Goal: Task Accomplishment & Management: Manage account settings

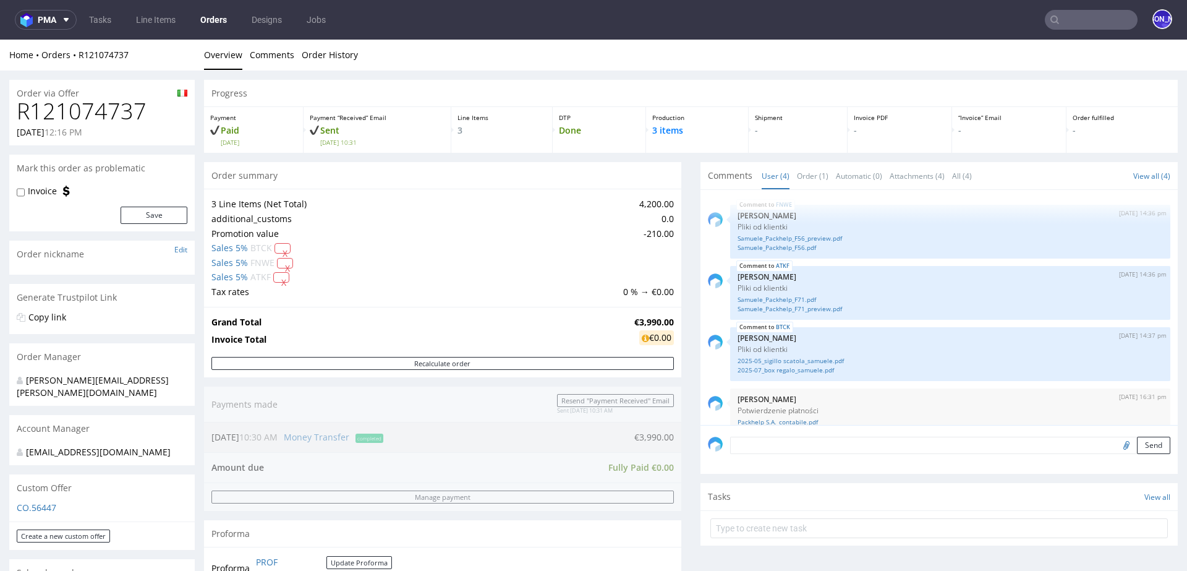
scroll to position [15, 0]
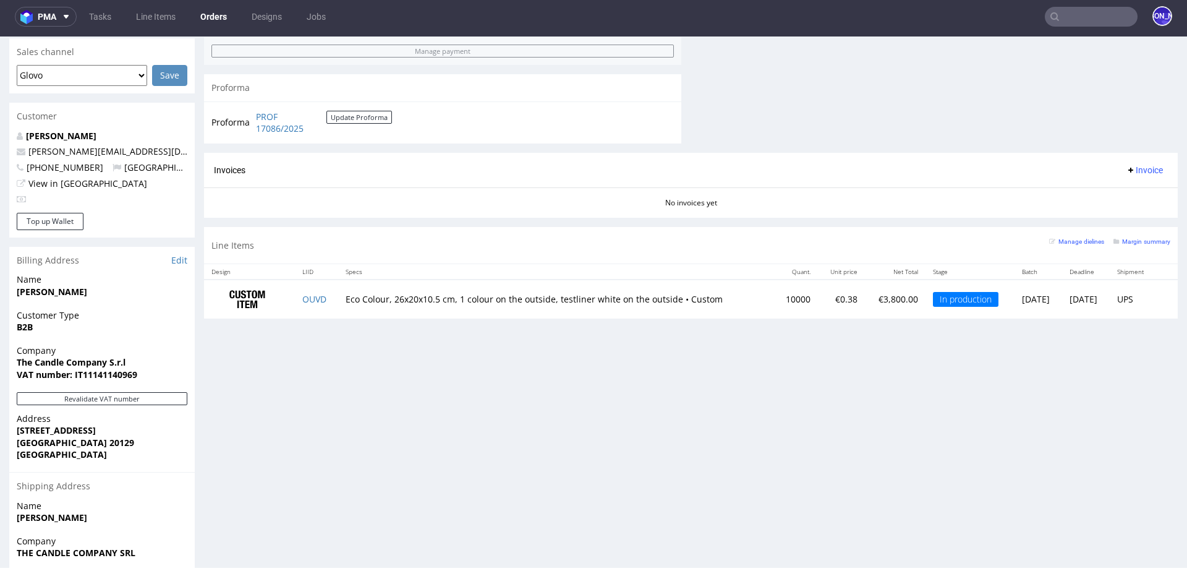
scroll to position [514, 0]
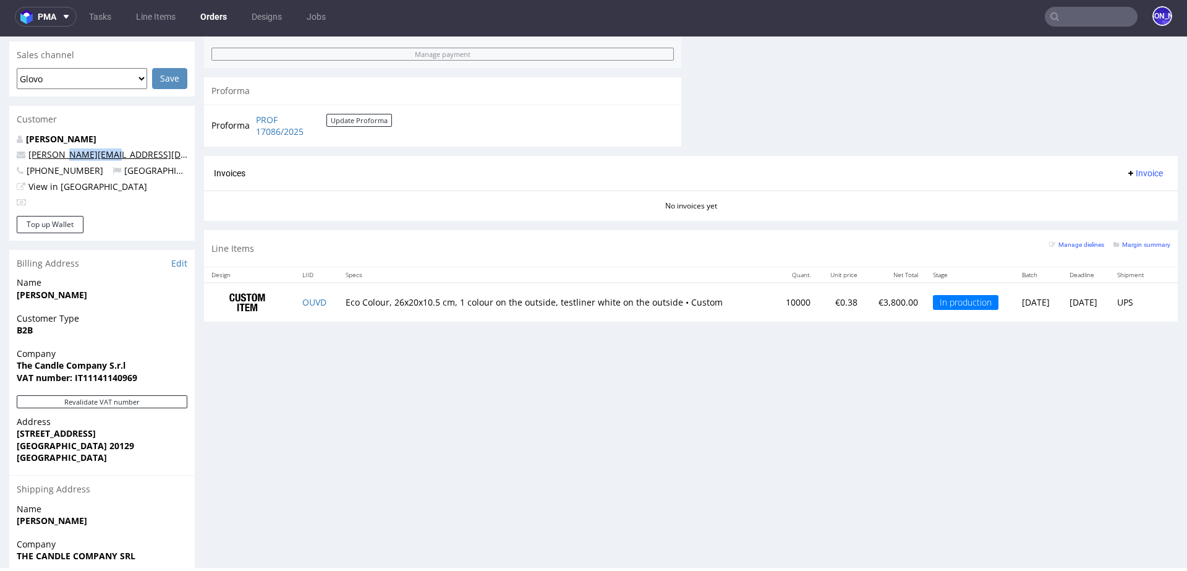
drag, startPoint x: 130, startPoint y: 143, endPoint x: 64, endPoint y: 142, distance: 66.8
click at [64, 148] on p "gabriele@candle.st" at bounding box center [102, 154] width 171 height 12
copy link "@candle.st"
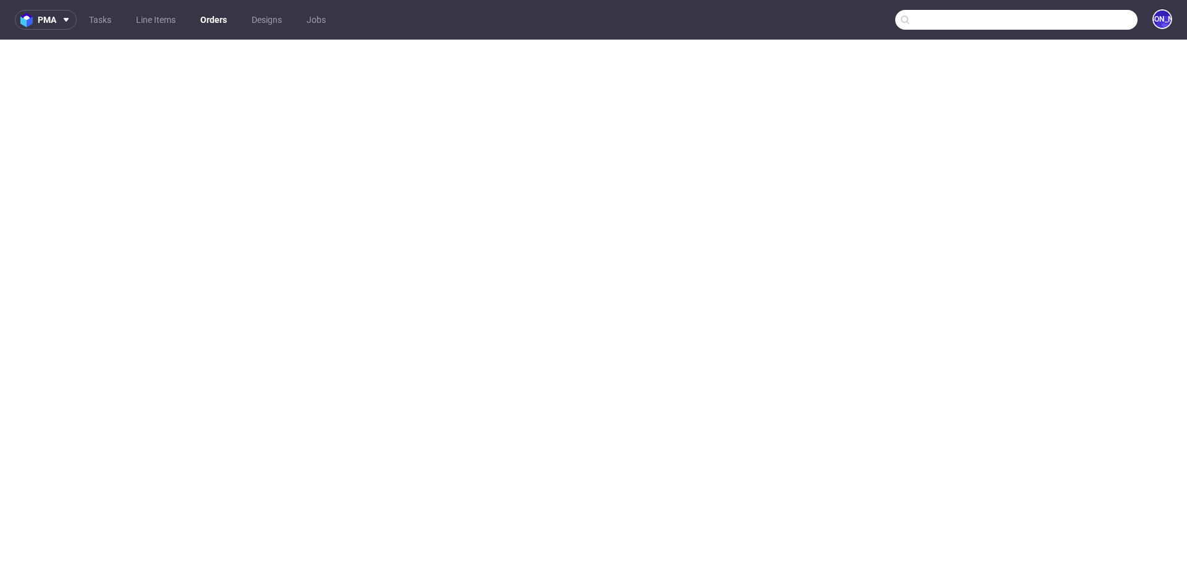
click at [1067, 17] on input "text" at bounding box center [1016, 20] width 242 height 20
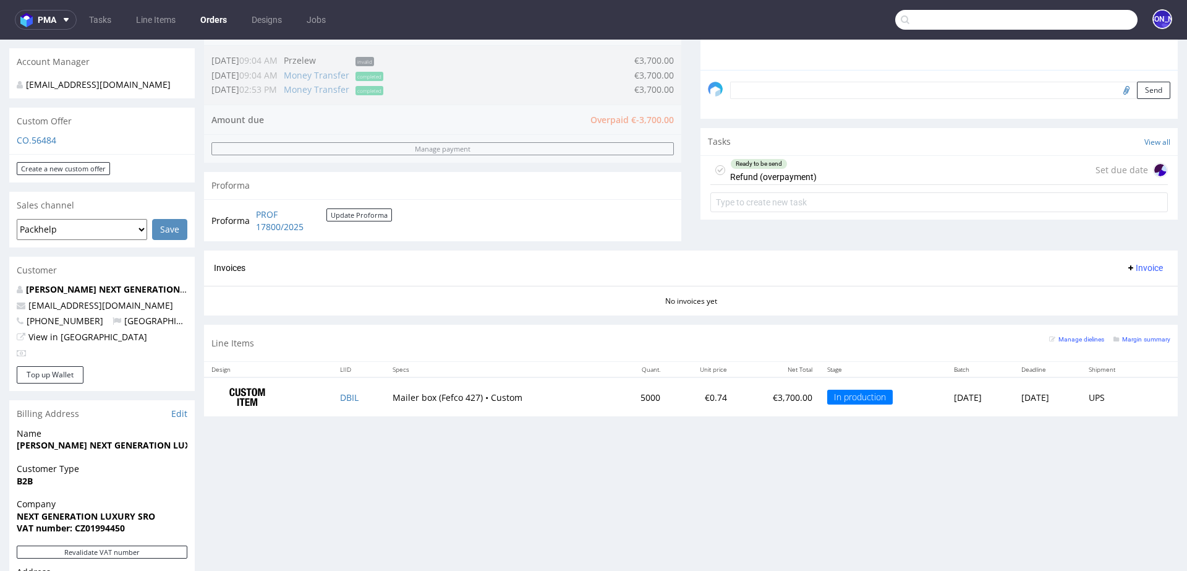
scroll to position [13, 0]
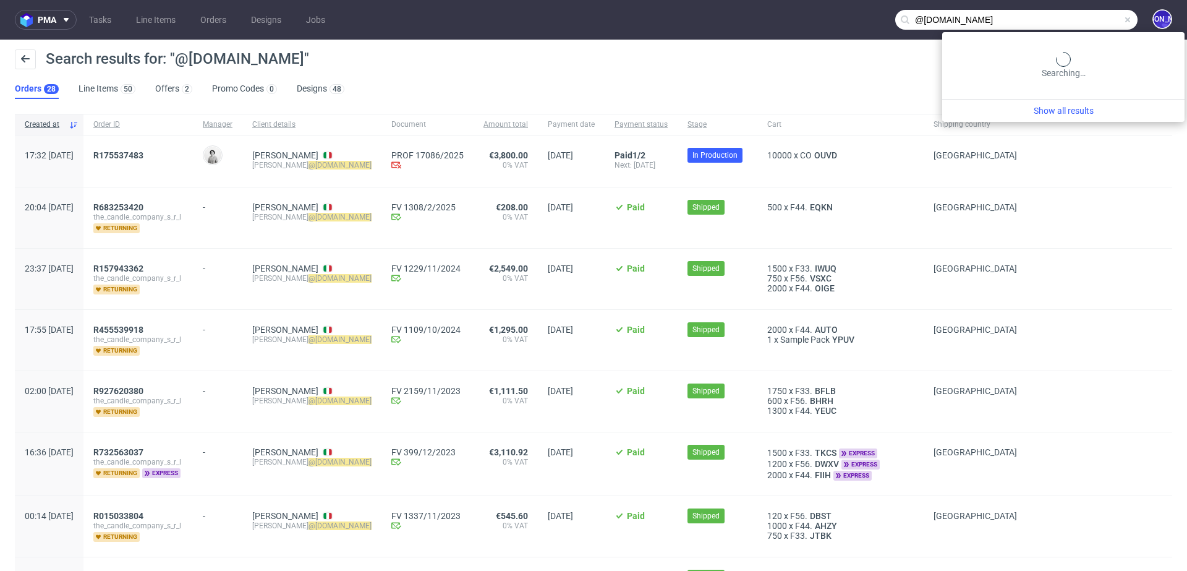
click at [1076, 19] on input "@candle.st" at bounding box center [1016, 20] width 242 height 20
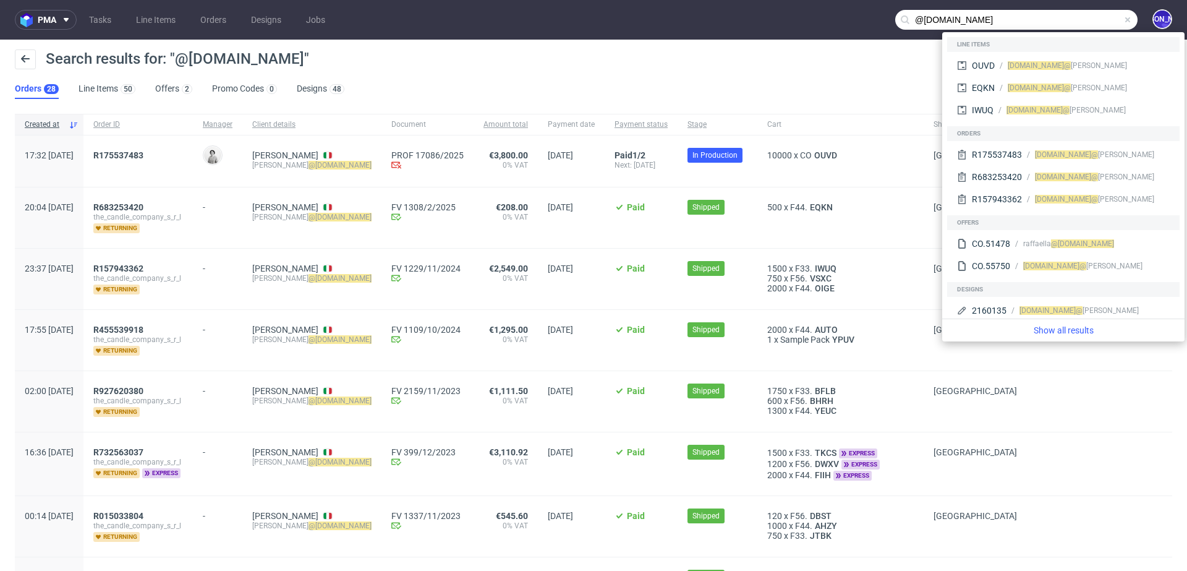
click at [1076, 19] on input "@candle.st" at bounding box center [1016, 20] width 242 height 20
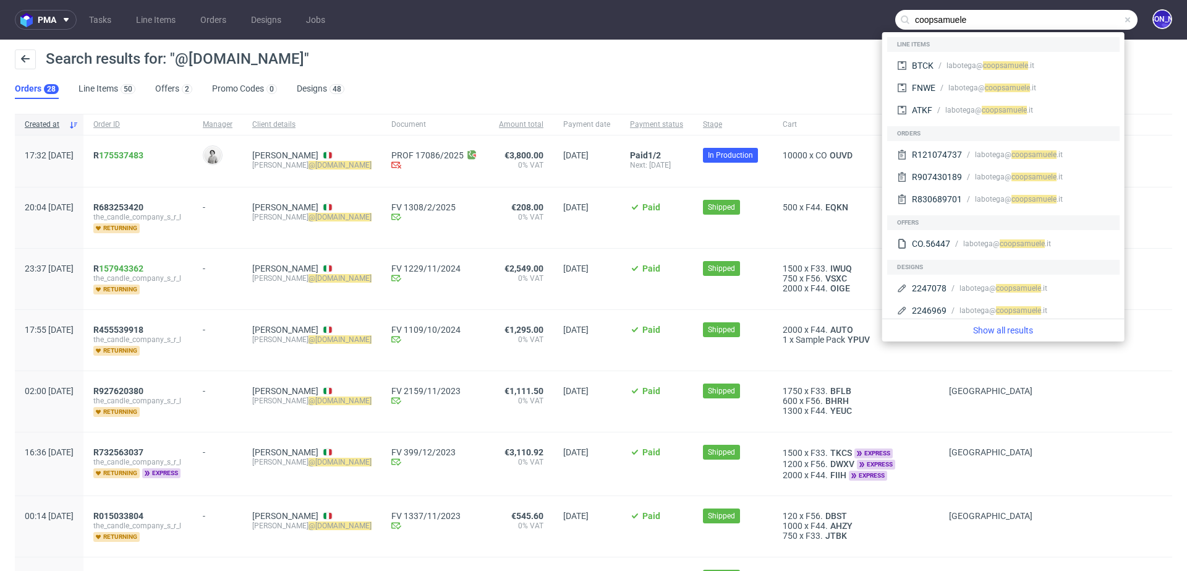
type input "coopsamuele"
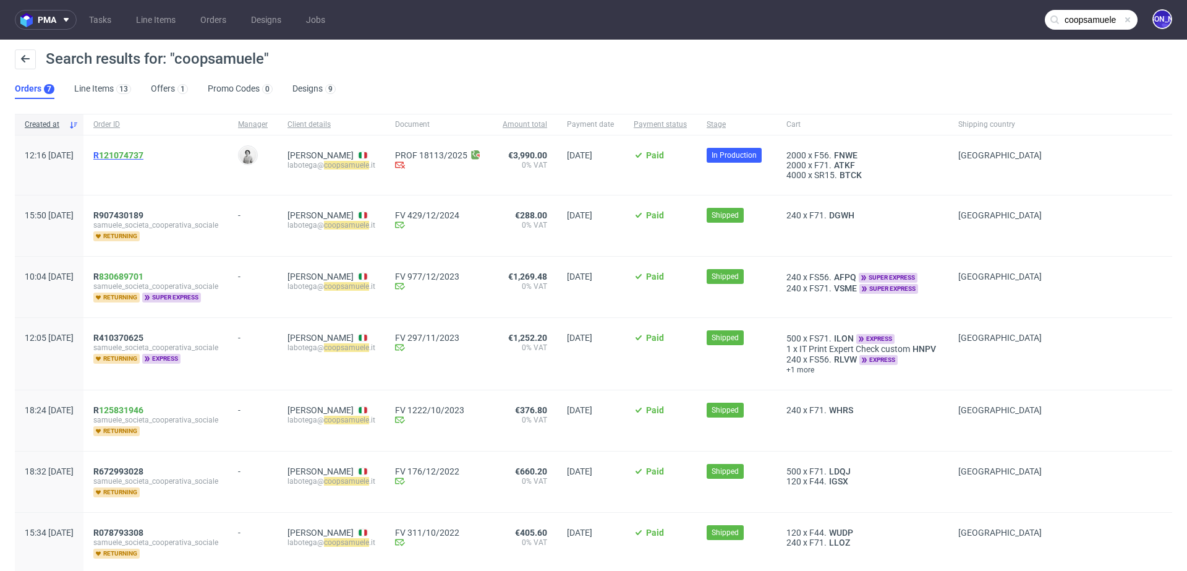
click at [133, 157] on span "R 121074737" at bounding box center [118, 155] width 50 height 10
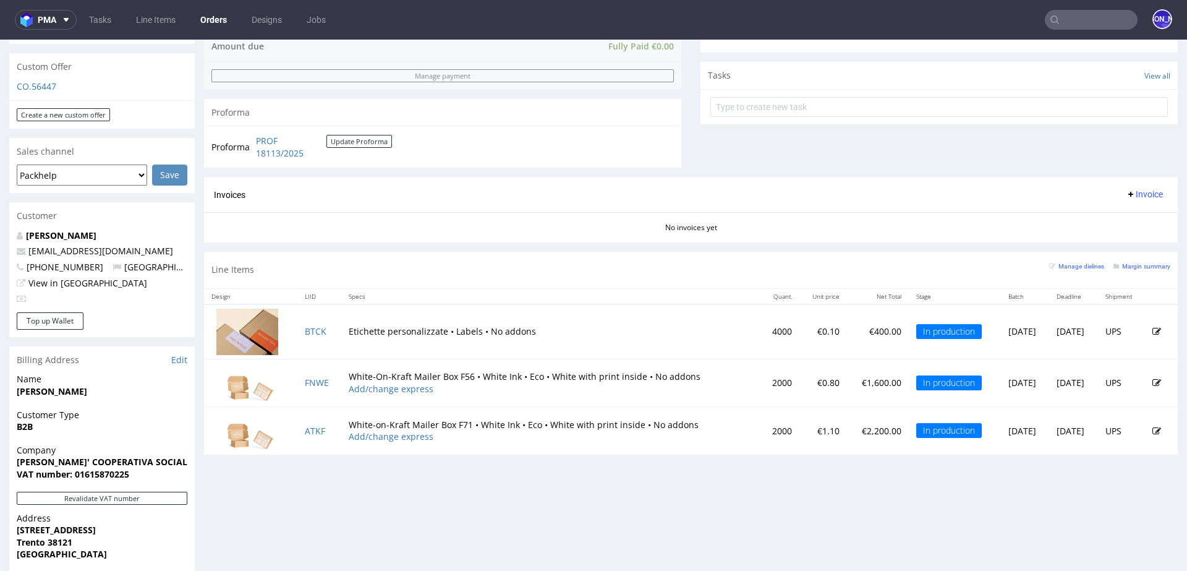
scroll to position [431, 0]
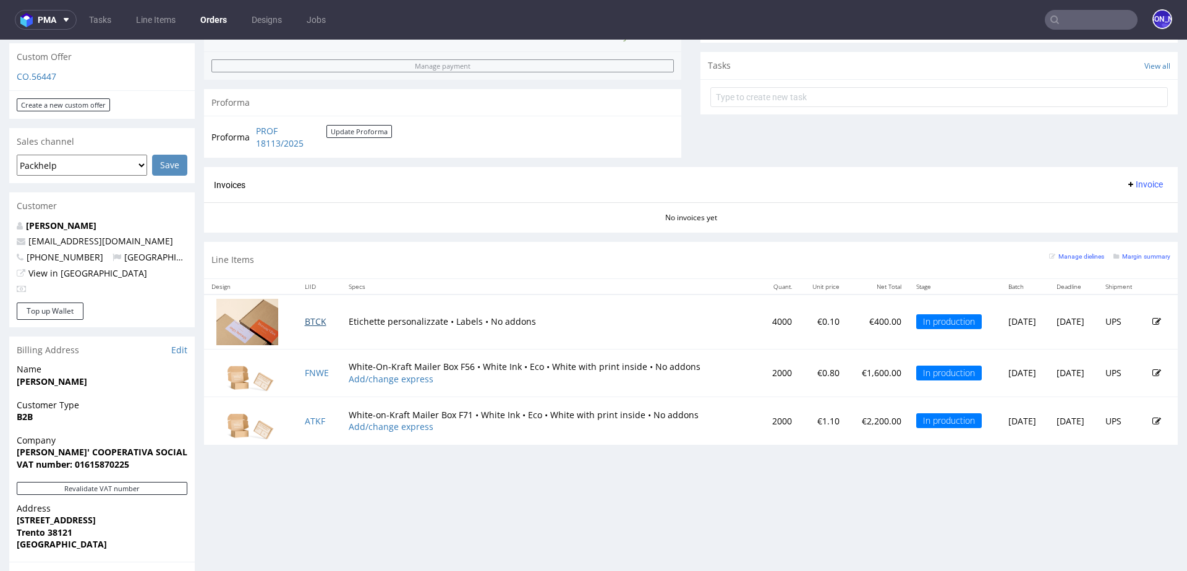
click at [311, 318] on link "BTCK" at bounding box center [316, 321] width 22 height 12
click at [305, 372] on link "FNWE" at bounding box center [317, 373] width 24 height 12
click at [309, 419] on link "ATKF" at bounding box center [315, 421] width 20 height 12
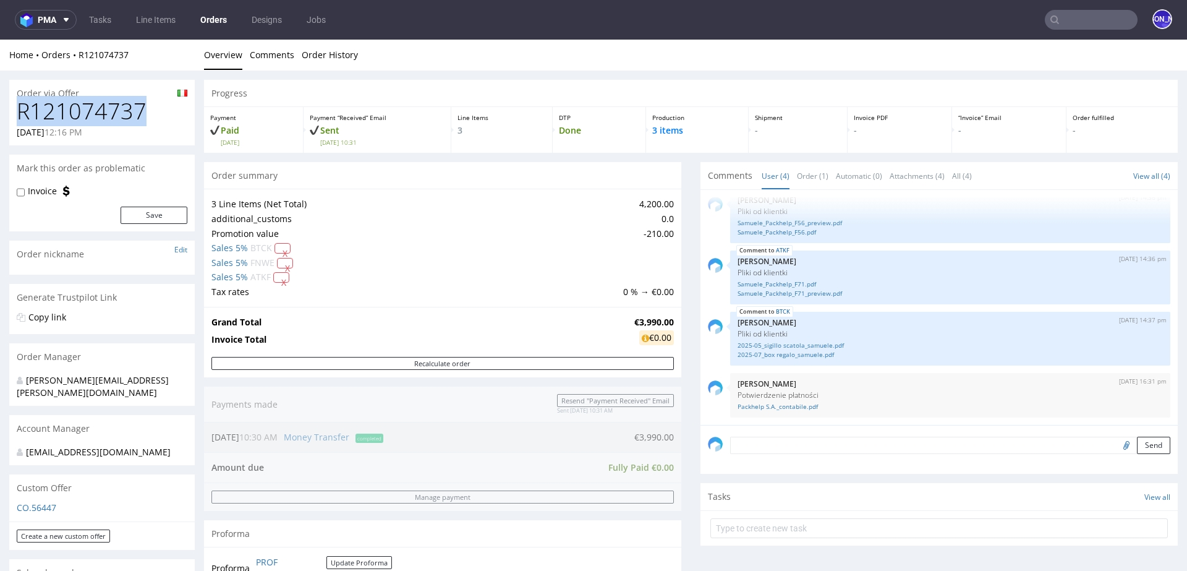
drag, startPoint x: 142, startPoint y: 108, endPoint x: 0, endPoint y: 108, distance: 142.2
copy h1 "R121074737"
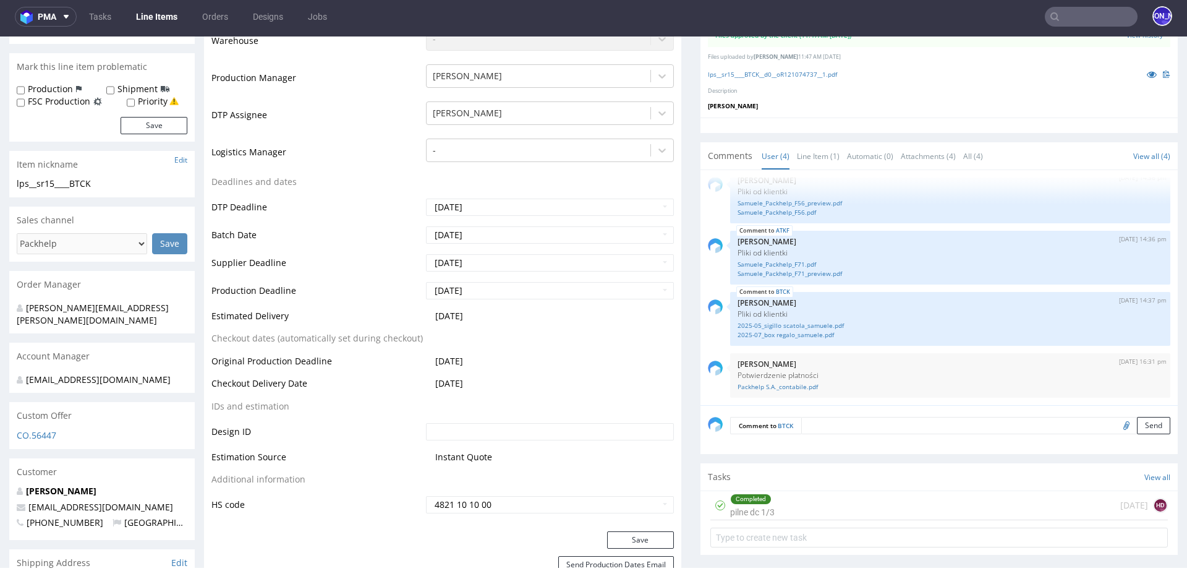
scroll to position [378, 0]
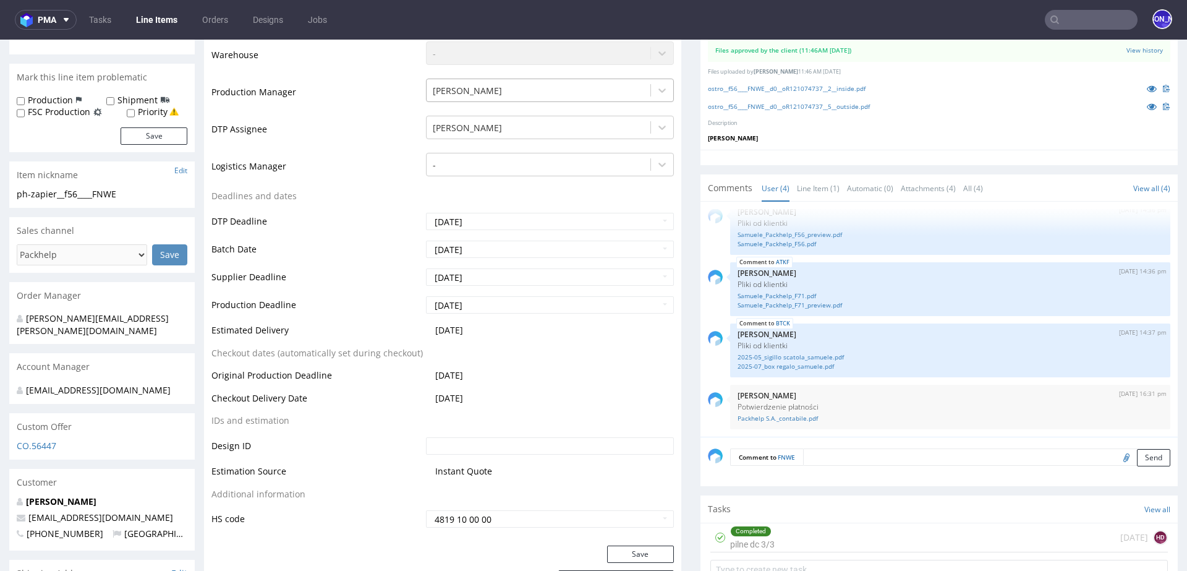
scroll to position [323, 0]
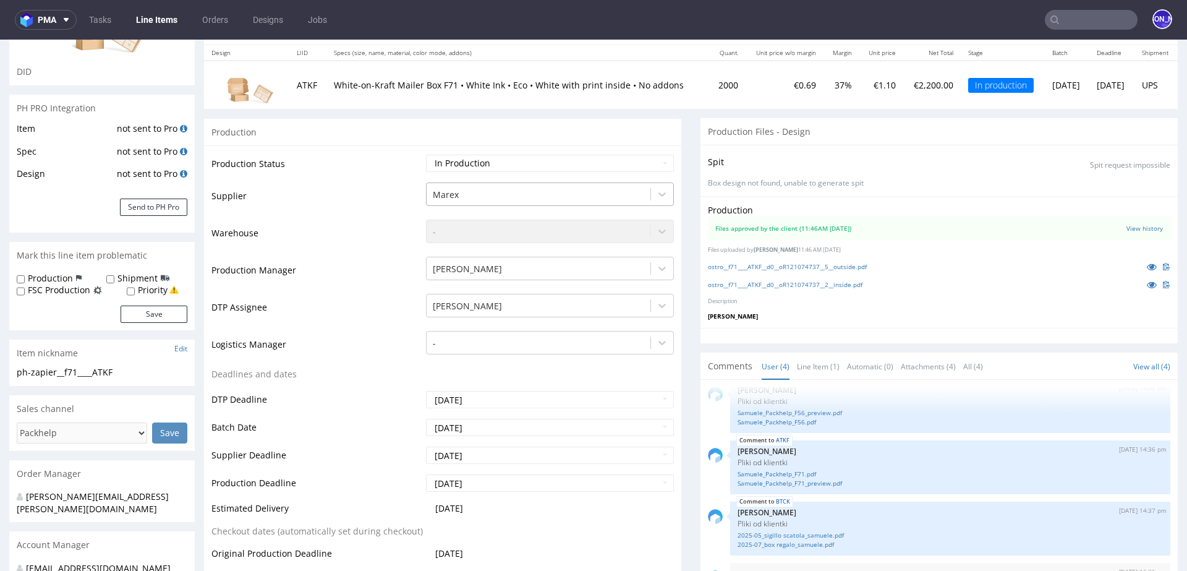
scroll to position [147, 0]
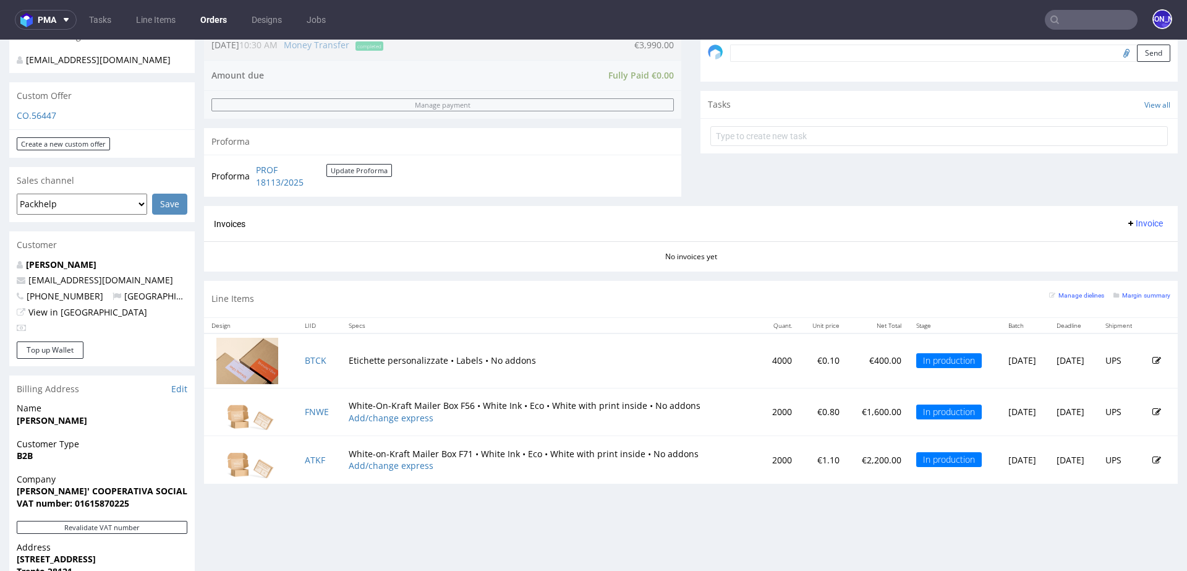
scroll to position [398, 0]
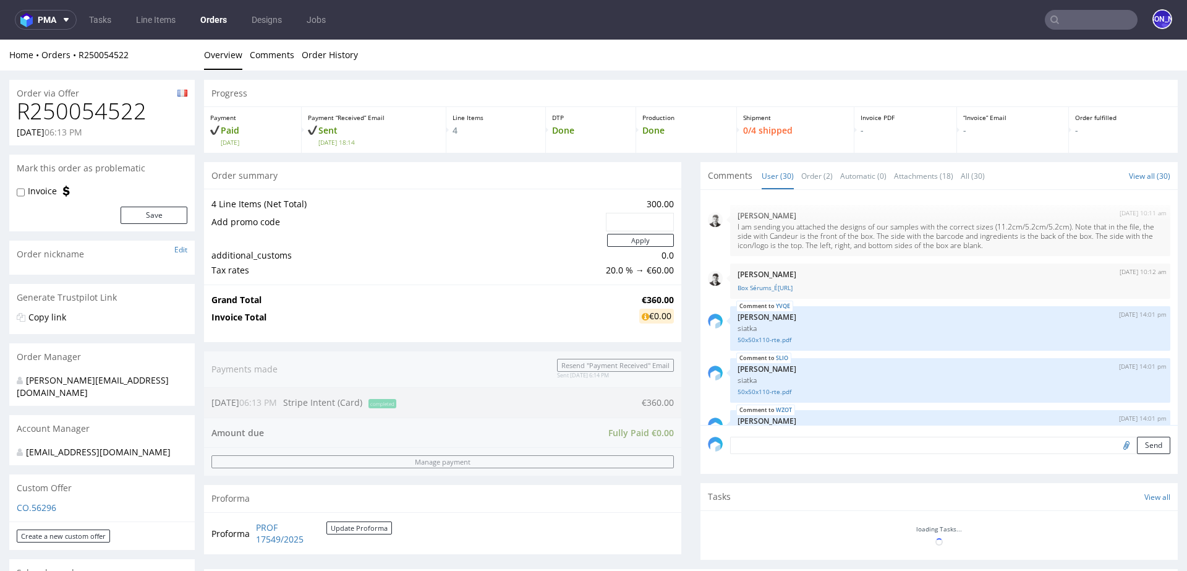
scroll to position [1308, 0]
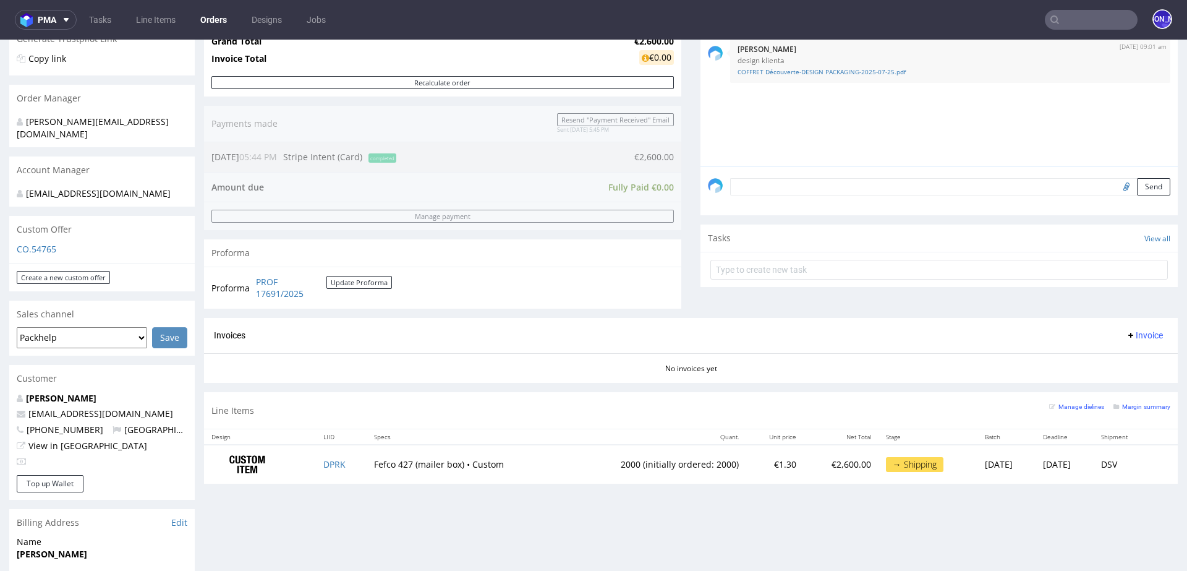
scroll to position [263, 0]
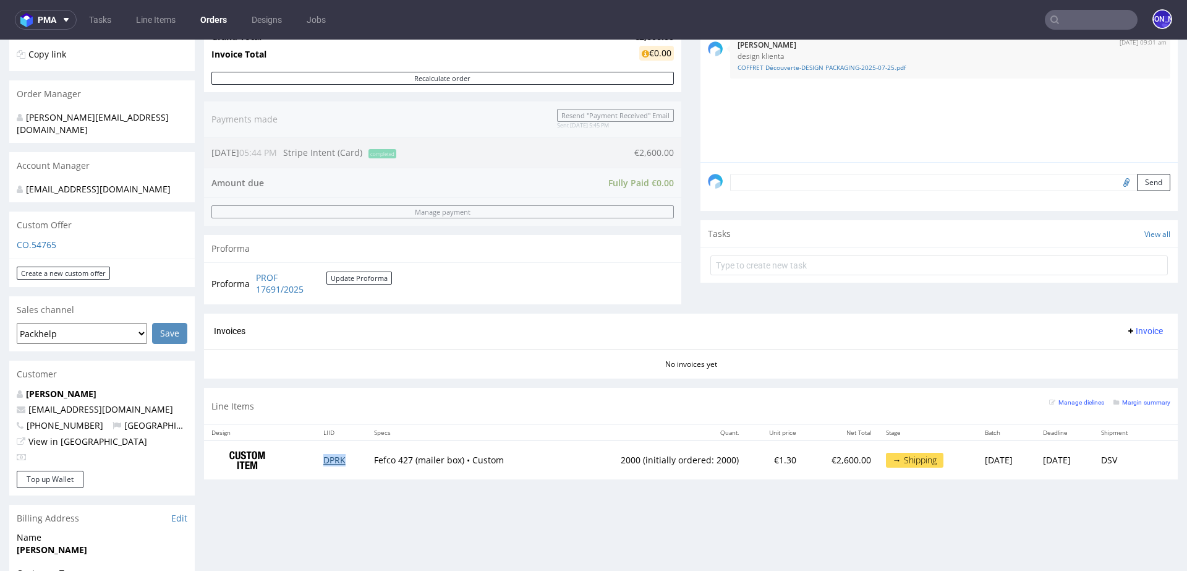
click at [325, 458] on link "DPRK" at bounding box center [334, 460] width 22 height 12
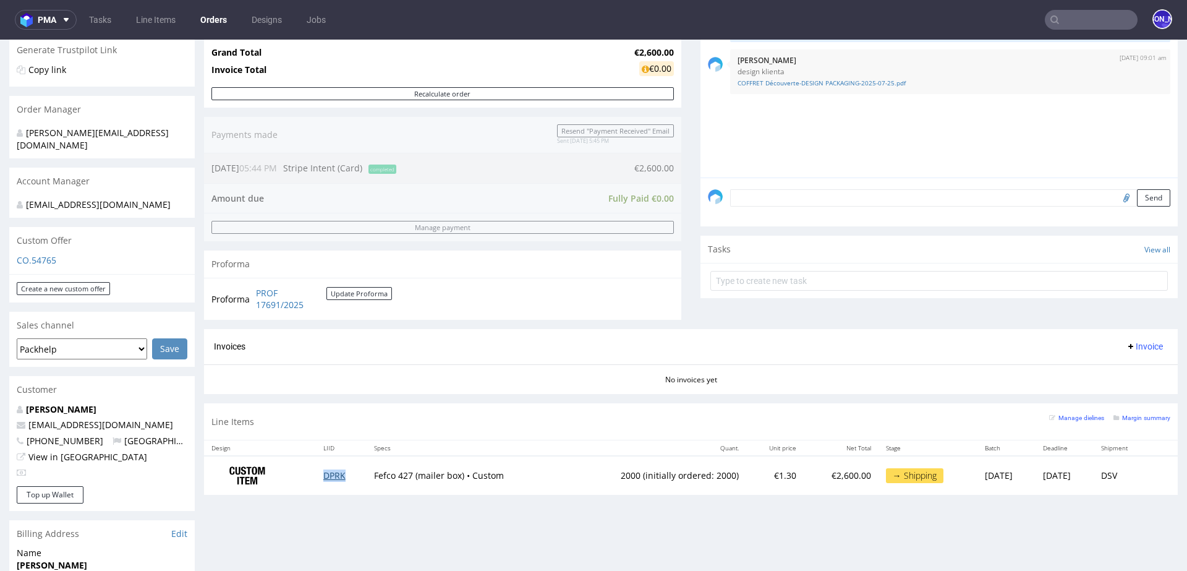
scroll to position [243, 0]
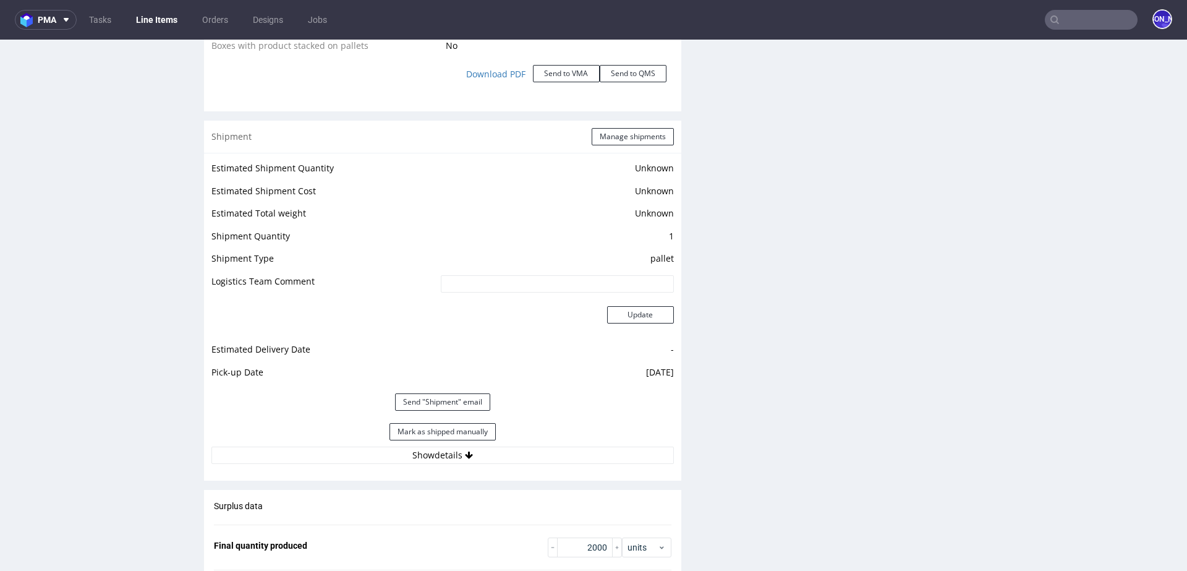
scroll to position [1572, 0]
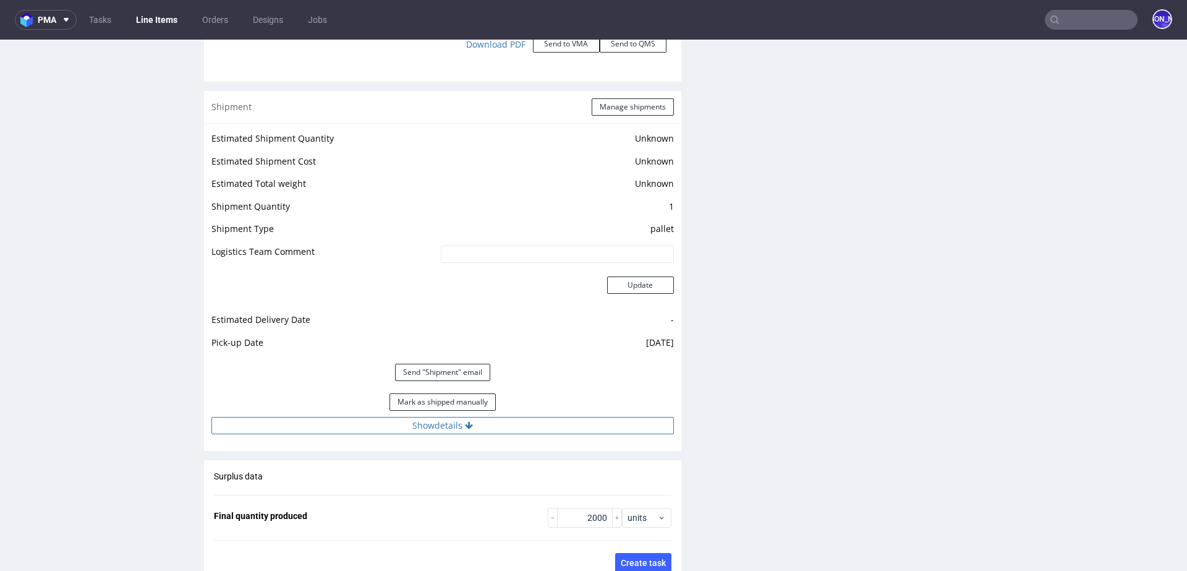
click at [437, 428] on button "Show details" at bounding box center [442, 425] width 462 height 17
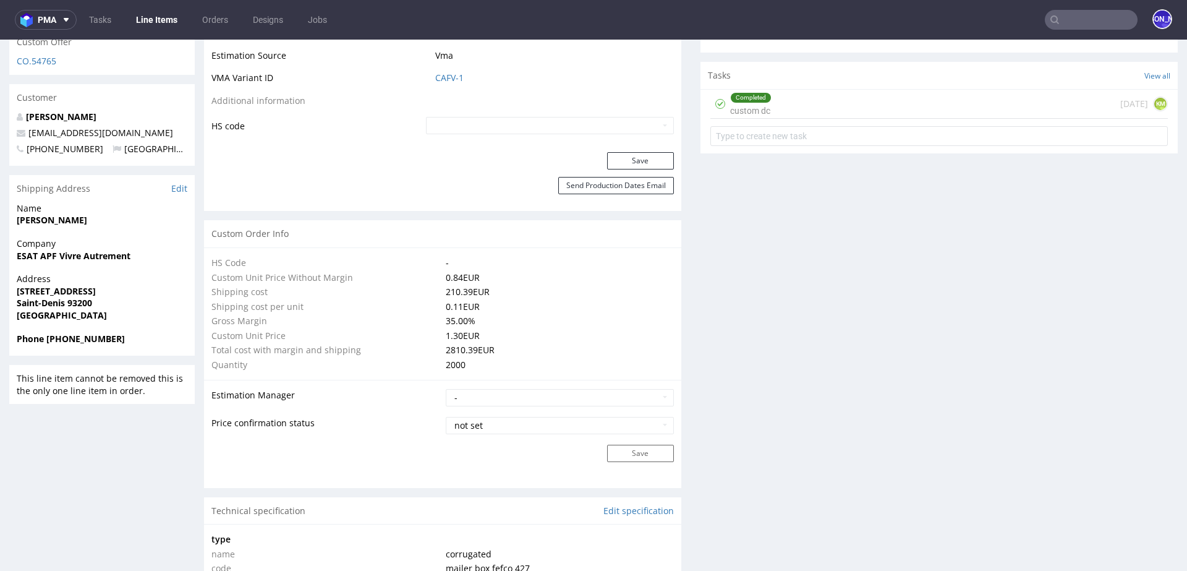
scroll to position [706, 0]
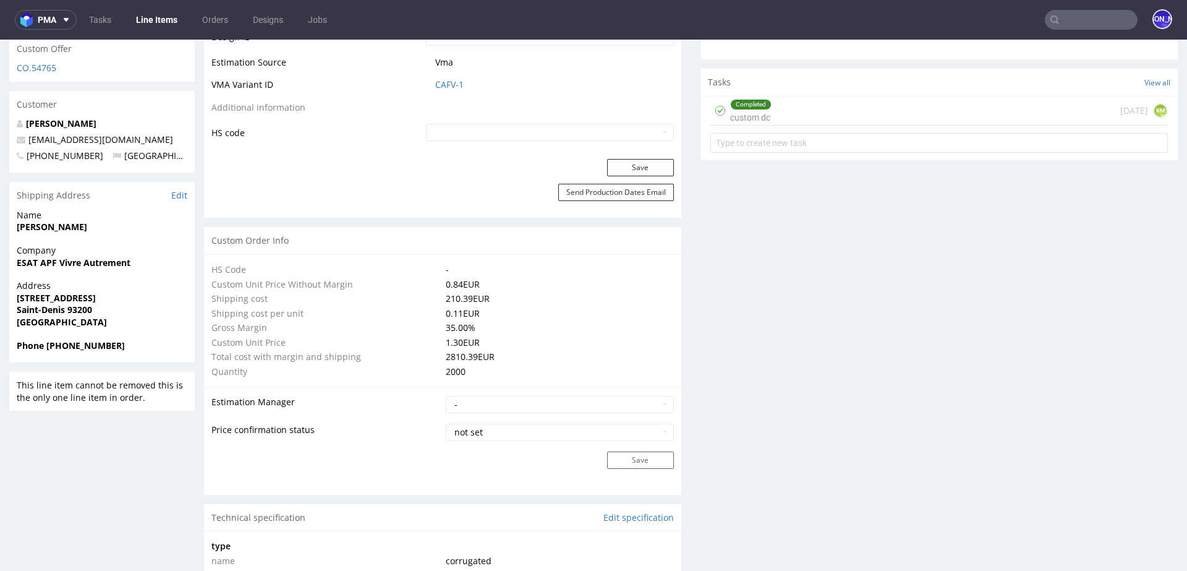
drag, startPoint x: 164, startPoint y: 127, endPoint x: 28, endPoint y: 129, distance: 136.0
click at [28, 134] on p "contact@oyadrinkcreations.com" at bounding box center [102, 140] width 171 height 12
copy link "contact@oyadrinkcreations.com"
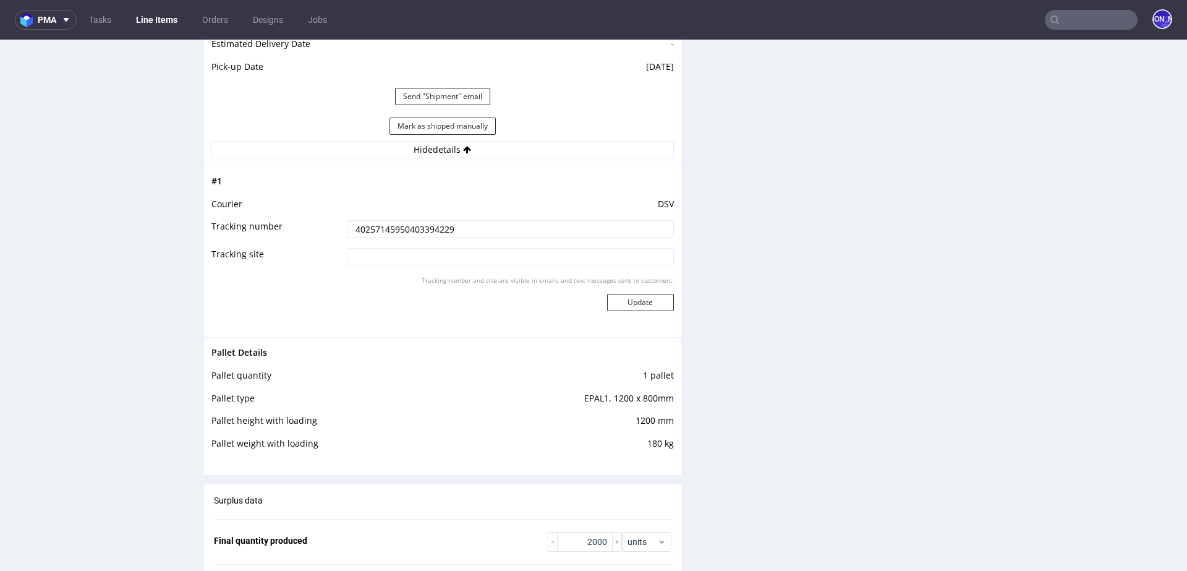
scroll to position [1819, 0]
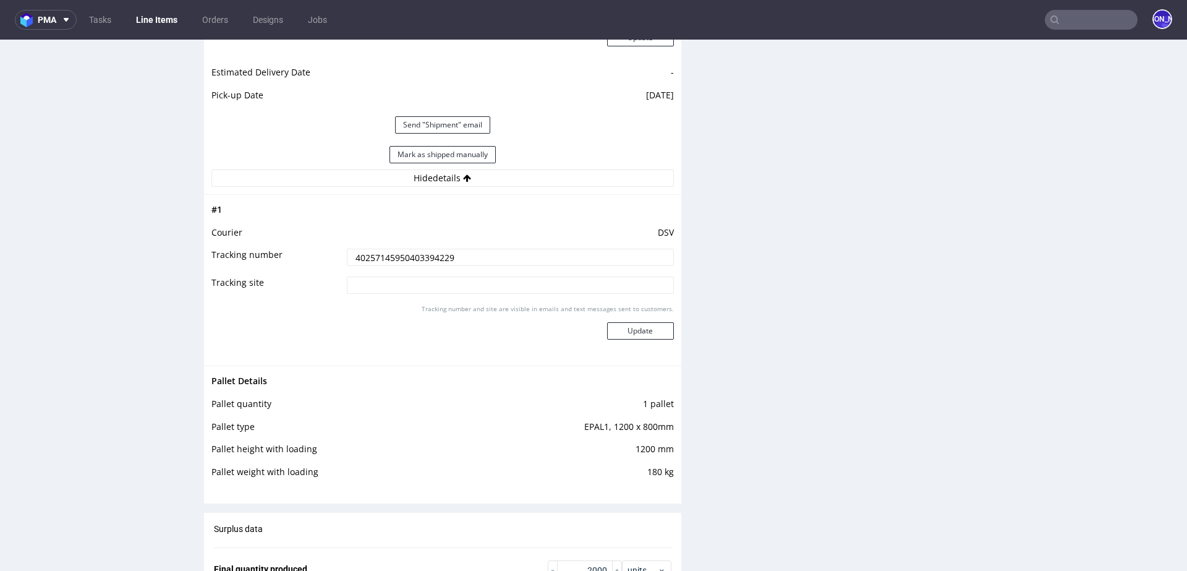
click at [401, 247] on td "40257145950403394229" at bounding box center [509, 261] width 330 height 28
click at [398, 255] on input "40257145950403394229" at bounding box center [510, 257] width 327 height 17
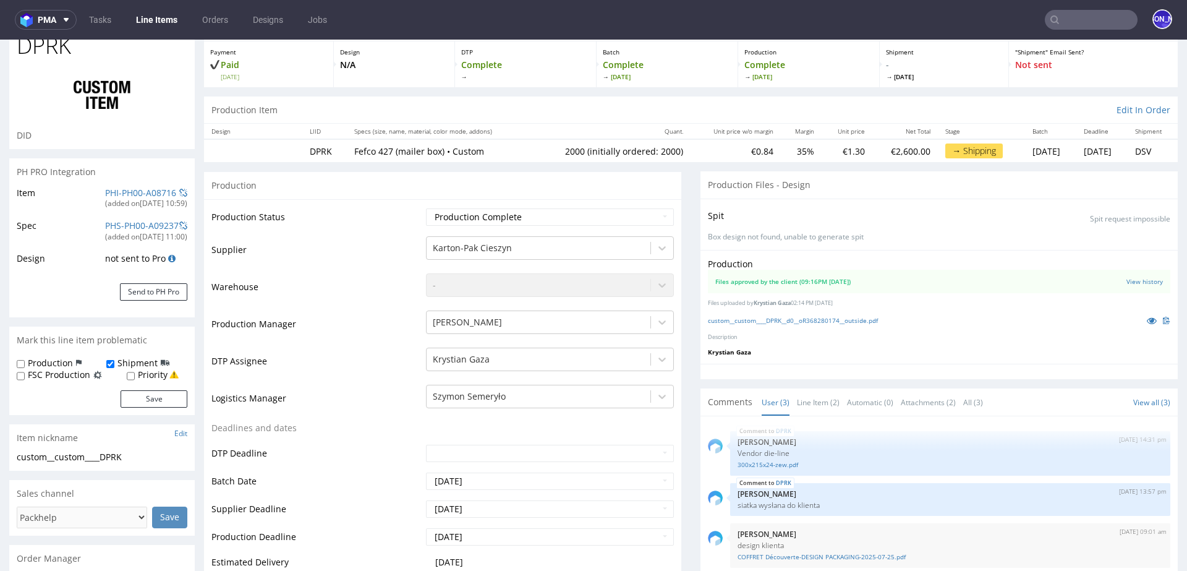
scroll to position [0, 0]
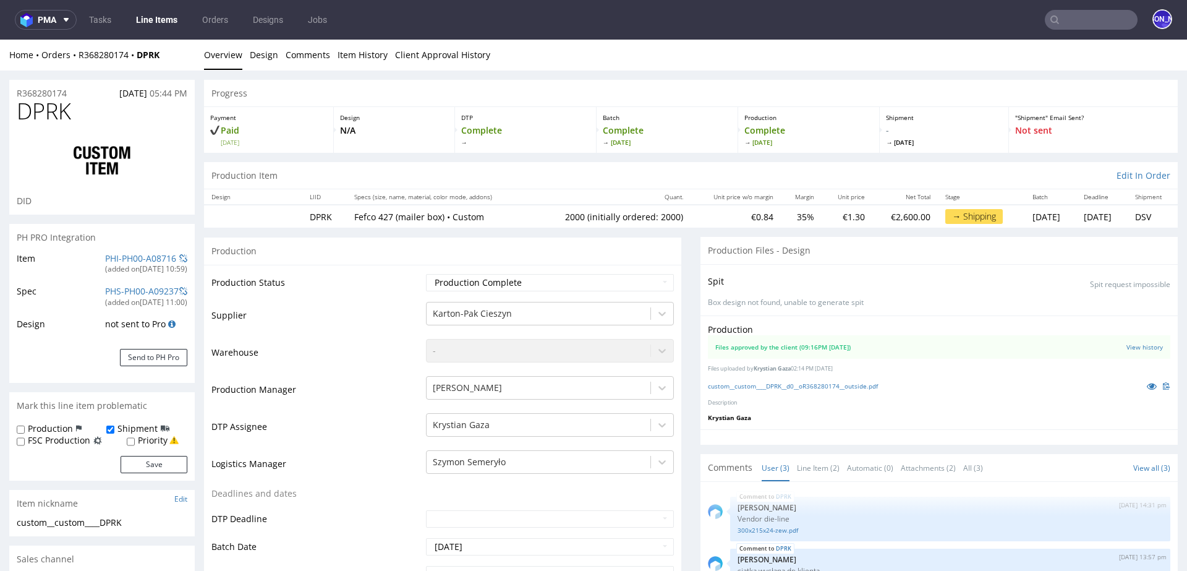
drag, startPoint x: 75, startPoint y: 88, endPoint x: 0, endPoint y: 87, distance: 75.4
copy p "R368280174"
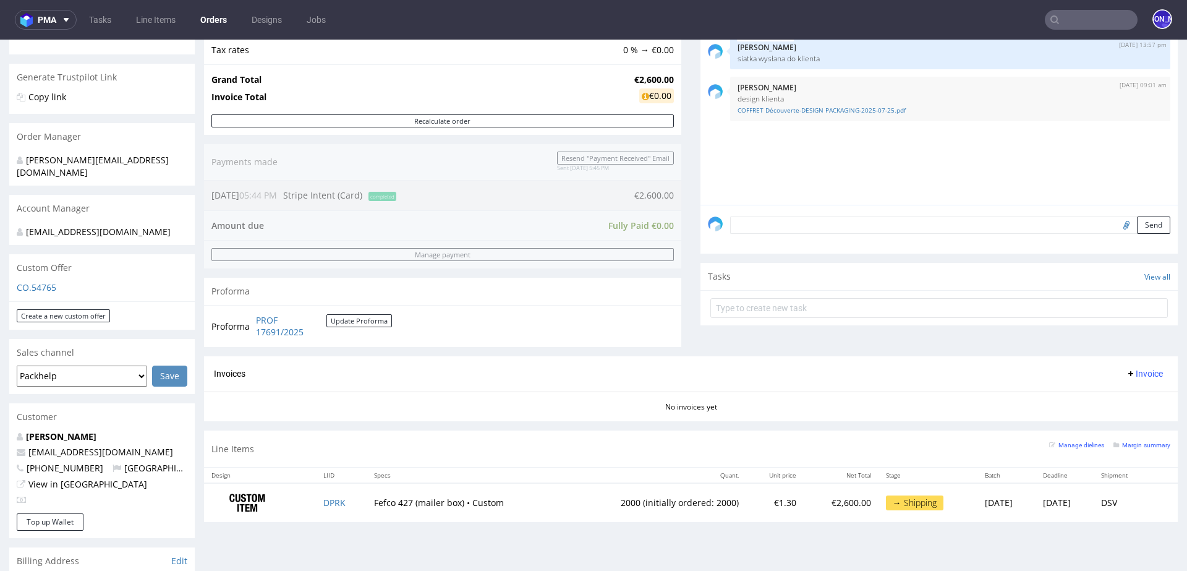
scroll to position [221, 0]
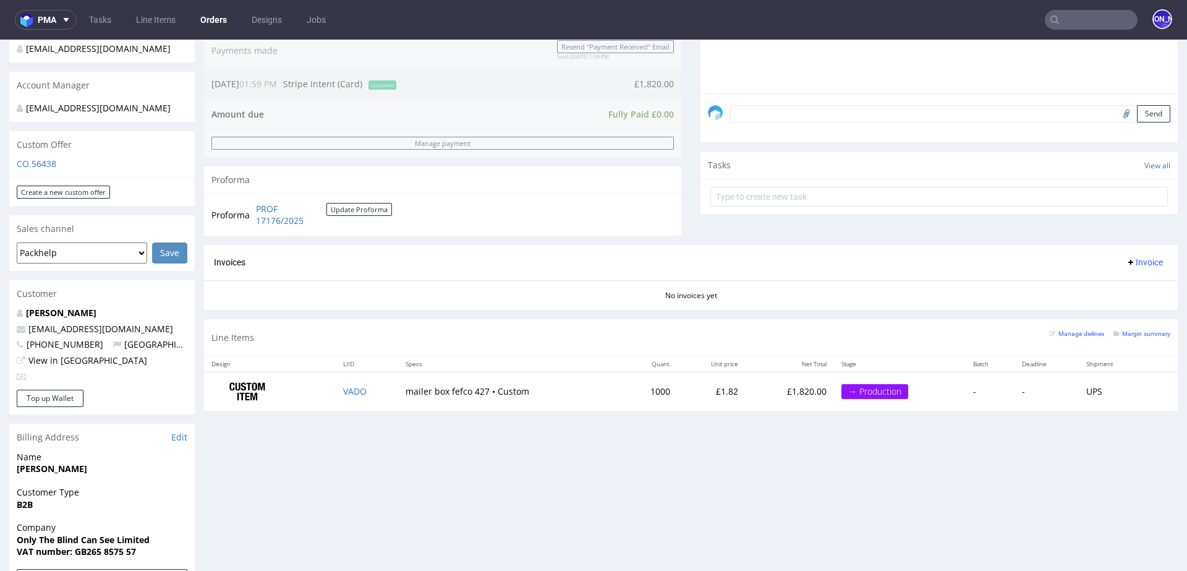
scroll to position [334, 0]
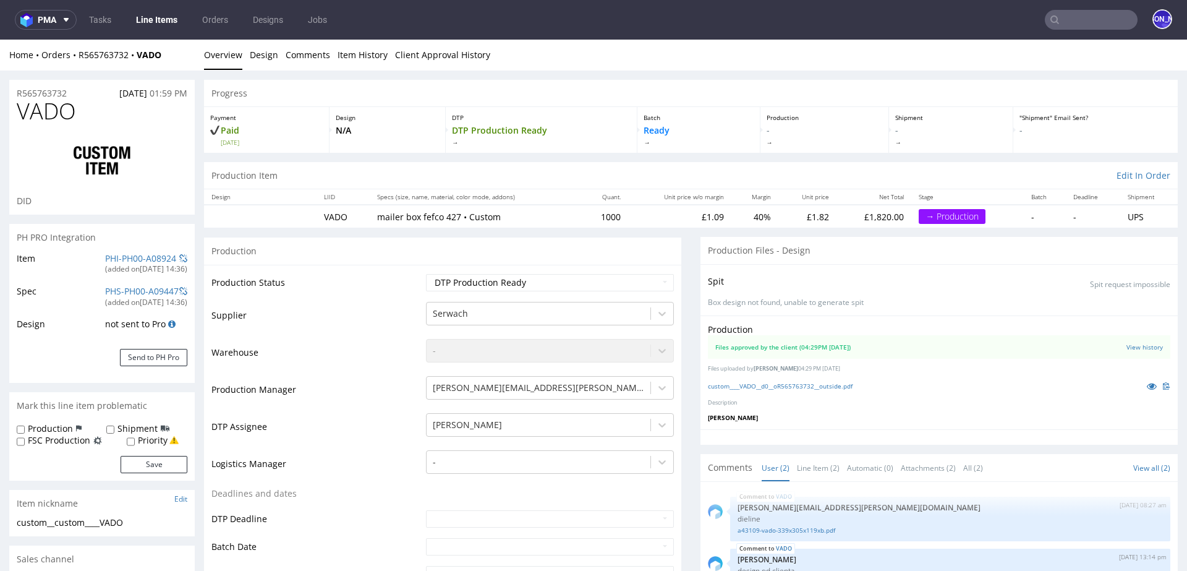
select select "in_progress"
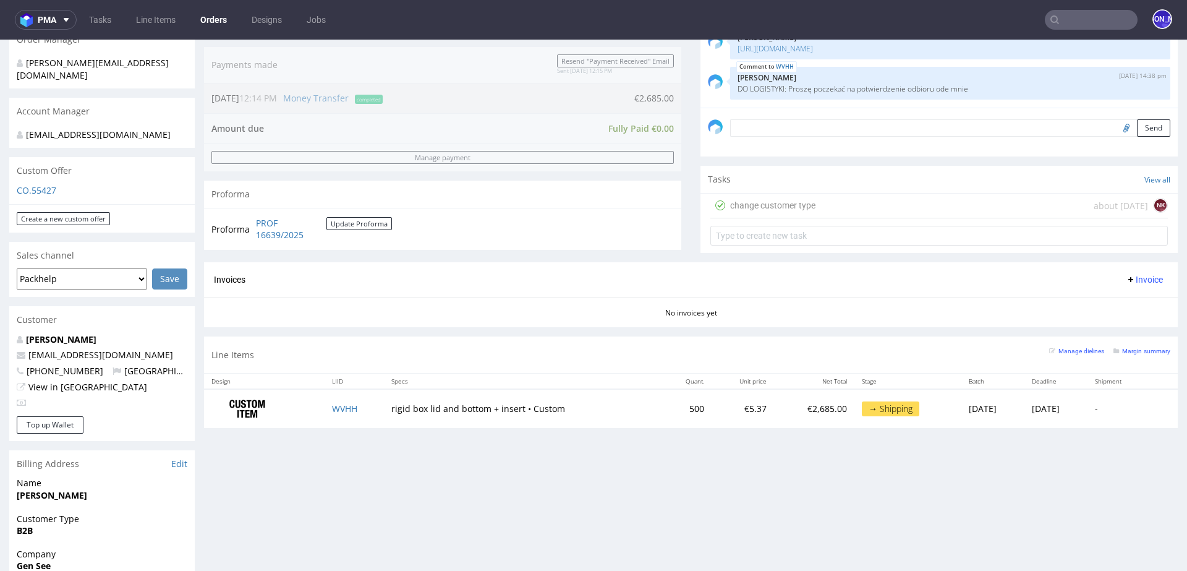
scroll to position [325, 0]
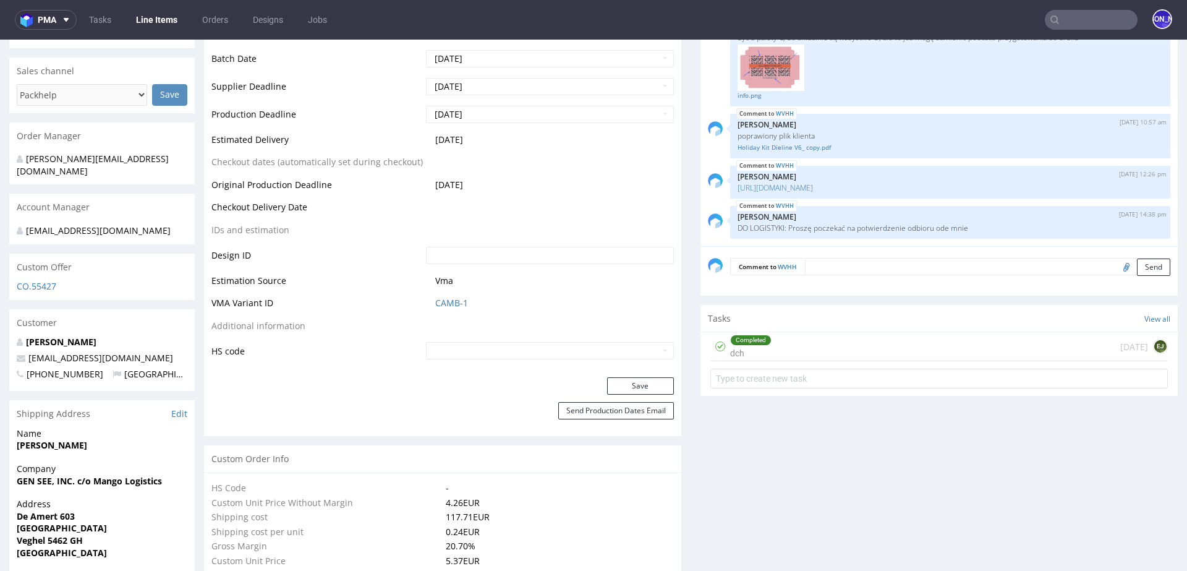
scroll to position [492, 0]
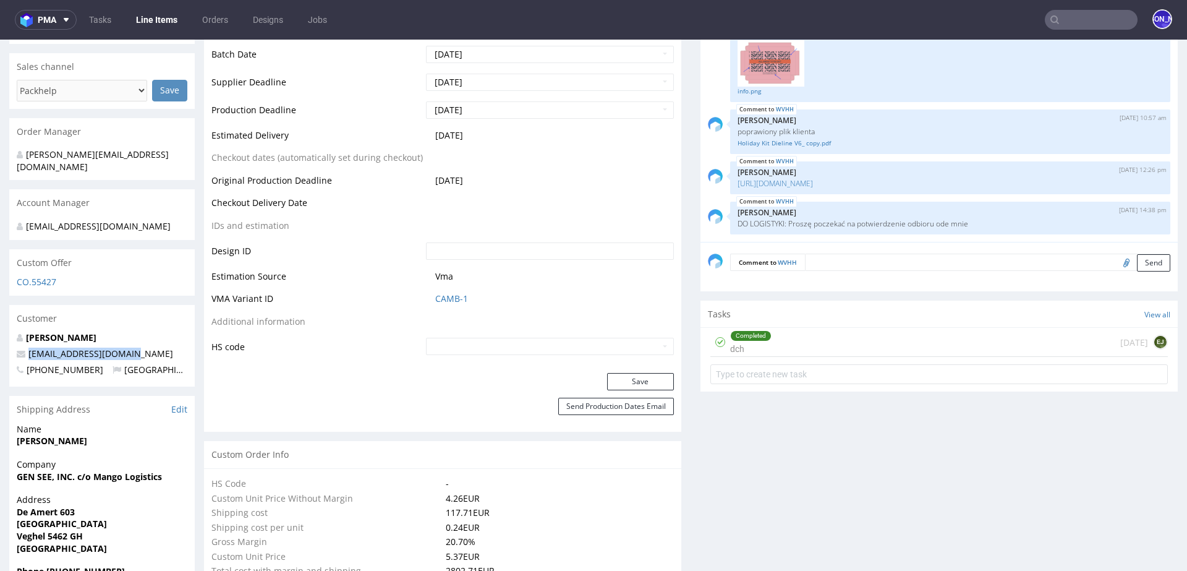
drag, startPoint x: 155, startPoint y: 338, endPoint x: 27, endPoint y: 338, distance: 127.4
click at [27, 347] on p "[PERSON_NAME][EMAIL_ADDRESS][DOMAIN_NAME]" at bounding box center [102, 353] width 171 height 12
copy link "[PERSON_NAME][EMAIL_ADDRESS][DOMAIN_NAME]"
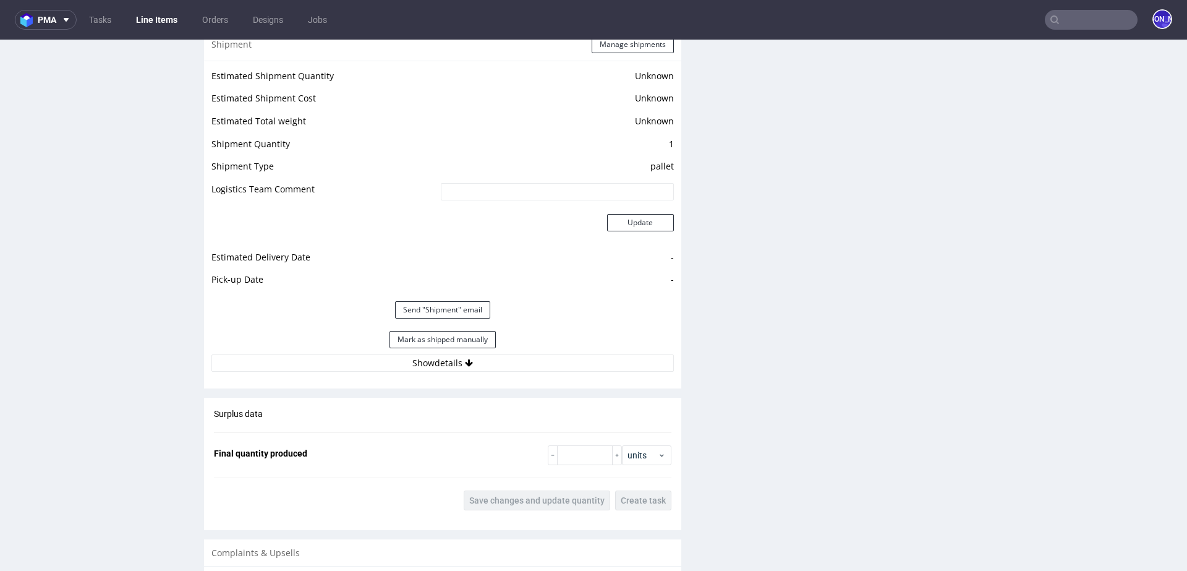
scroll to position [1890, 0]
click at [454, 365] on button "Show details" at bounding box center [442, 362] width 462 height 17
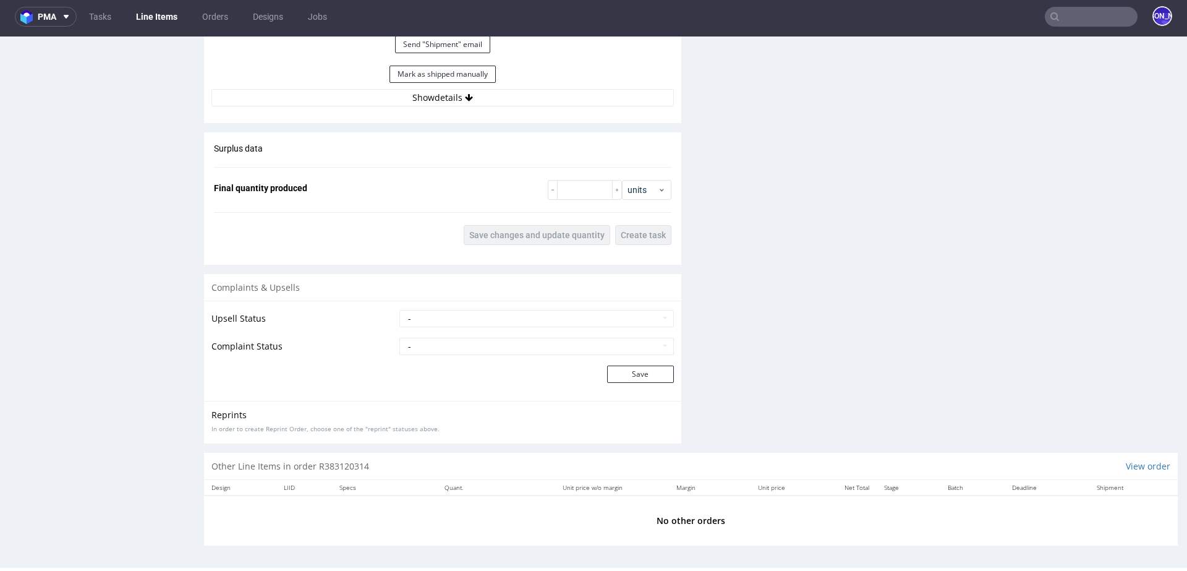
scroll to position [2148, 0]
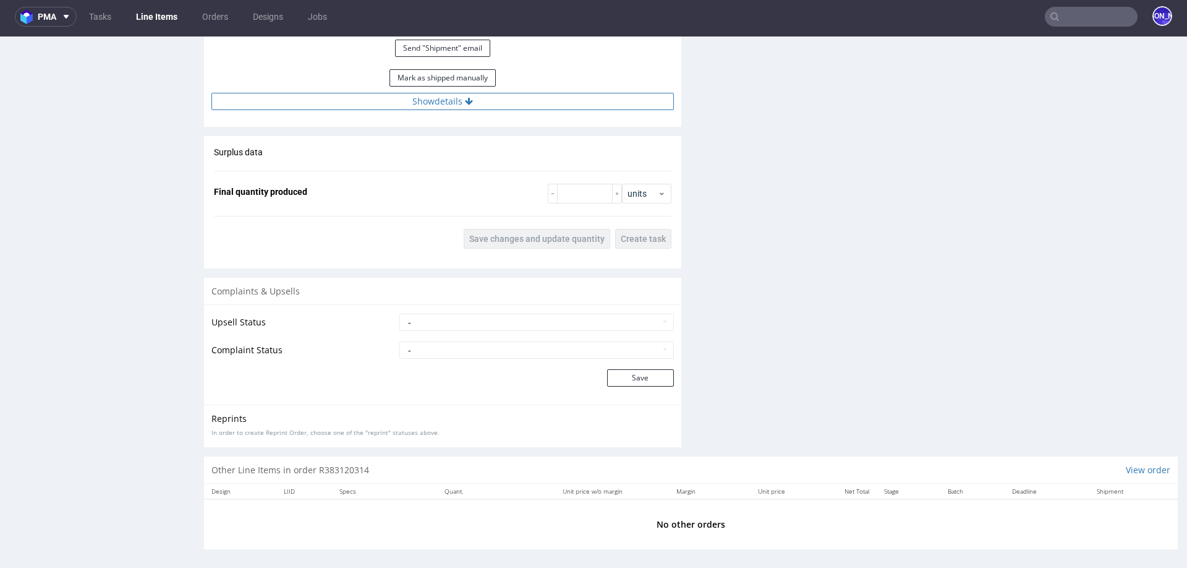
click at [432, 108] on button "Show details" at bounding box center [442, 101] width 462 height 17
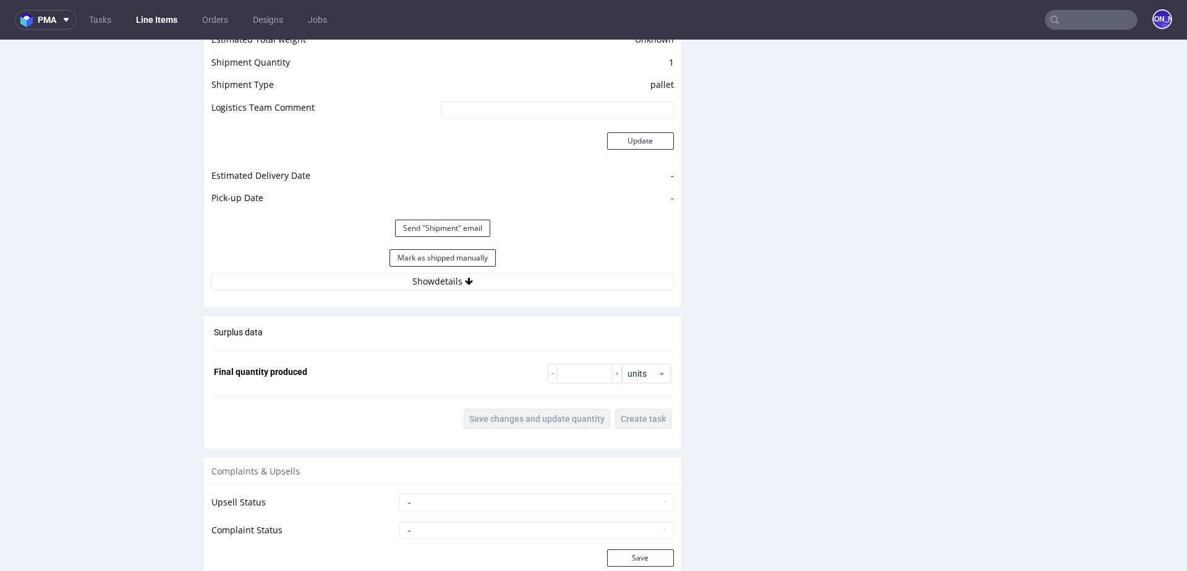
scroll to position [1983, 0]
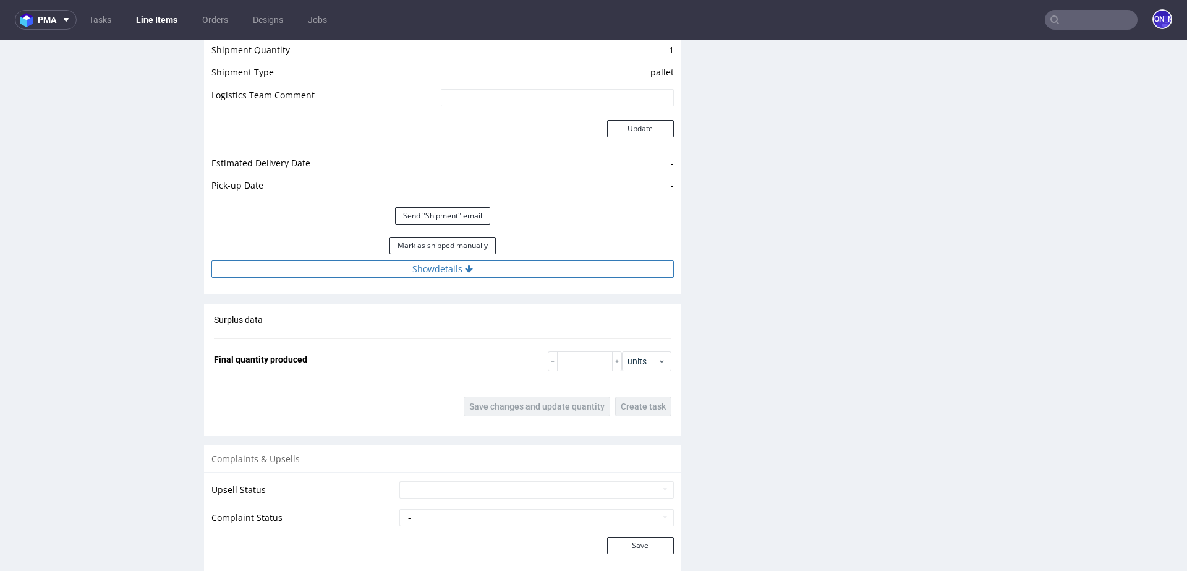
click at [465, 269] on icon at bounding box center [469, 269] width 8 height 9
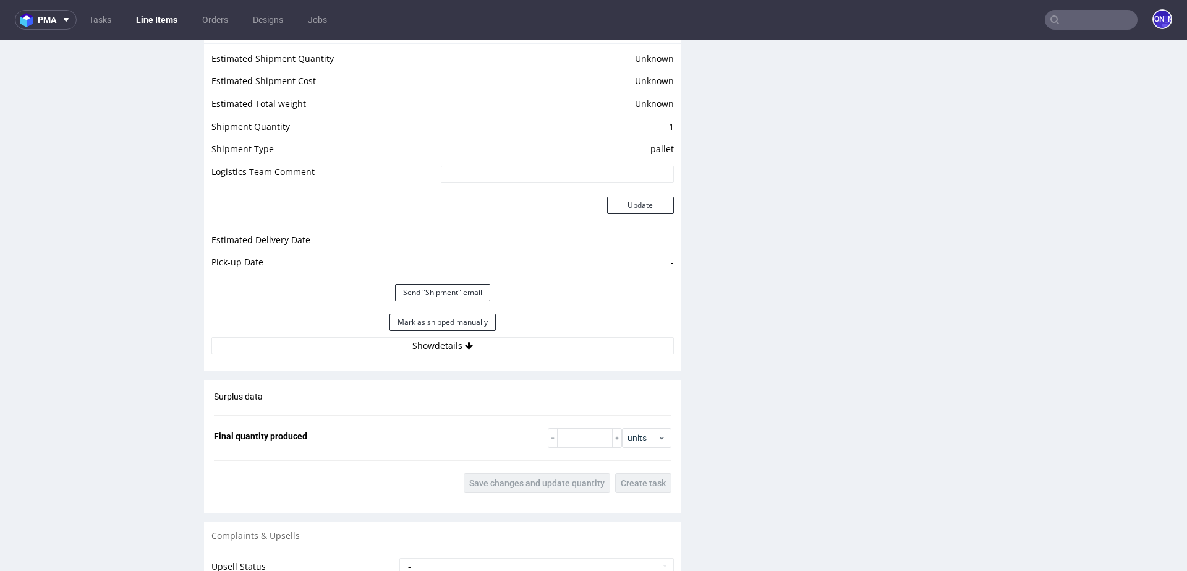
scroll to position [1910, 0]
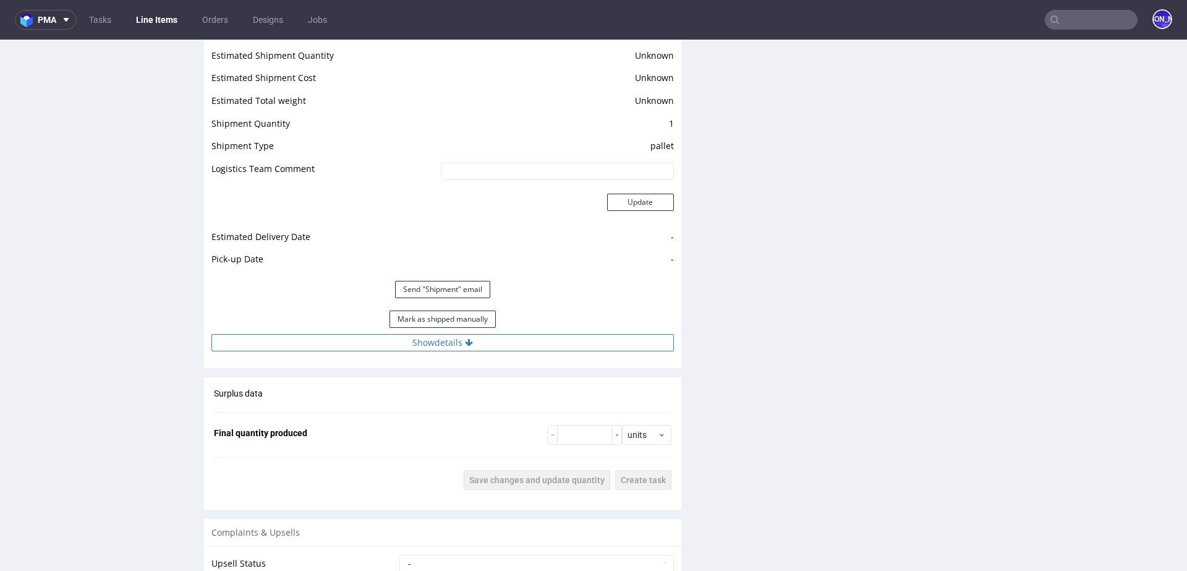
click at [449, 341] on button "Show details" at bounding box center [442, 342] width 462 height 17
